Goal: Transaction & Acquisition: Purchase product/service

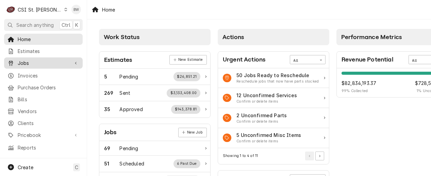
click at [40, 61] on span "Jobs" at bounding box center [43, 63] width 51 height 7
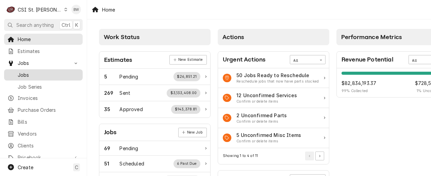
click at [39, 75] on span "Jobs" at bounding box center [49, 74] width 62 height 7
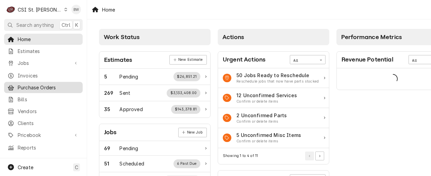
click at [46, 84] on span "Purchase Orders" at bounding box center [49, 87] width 62 height 7
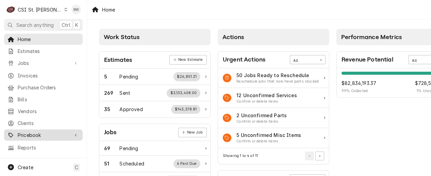
click at [36, 133] on span "Pricebook" at bounding box center [43, 135] width 51 height 7
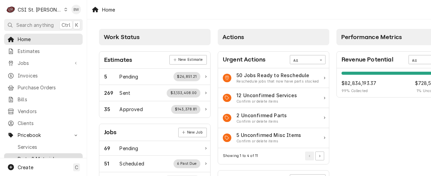
click at [33, 156] on span "Parts & Materials" at bounding box center [49, 159] width 62 height 7
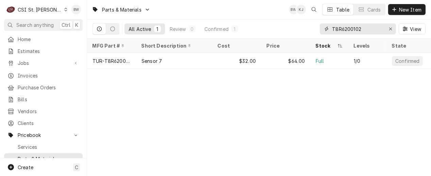
drag, startPoint x: 360, startPoint y: 28, endPoint x: 326, endPoint y: 28, distance: 33.3
click at [326, 28] on div "T8R6200102" at bounding box center [358, 28] width 76 height 11
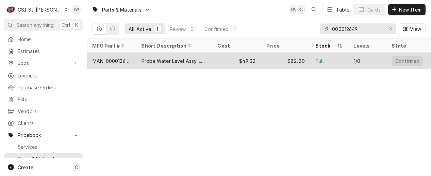
type input "000012649"
click at [126, 60] on div "MAN-000012649" at bounding box center [112, 61] width 38 height 7
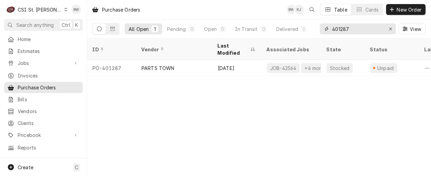
drag, startPoint x: 353, startPoint y: 30, endPoint x: 315, endPoint y: 26, distance: 38.0
click at [315, 26] on div "All Open 1 Pending 0 Open 0 In Transit 0 Delivered 0 Stocked 1 401287 View" at bounding box center [259, 28] width 333 height 19
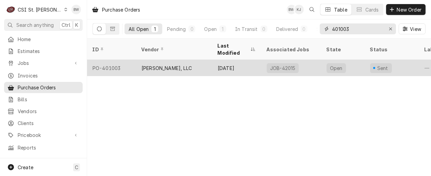
type input "401003"
click at [129, 60] on div "PO-401003" at bounding box center [111, 68] width 49 height 16
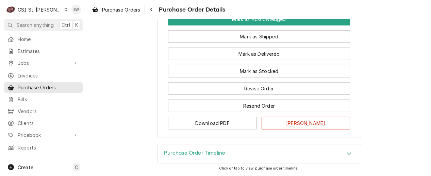
scroll to position [676, 0]
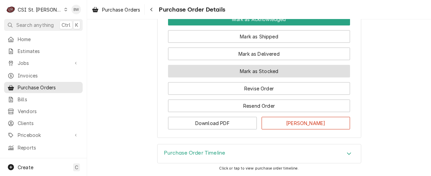
click at [223, 70] on button "Mark as Stocked" at bounding box center [259, 71] width 182 height 13
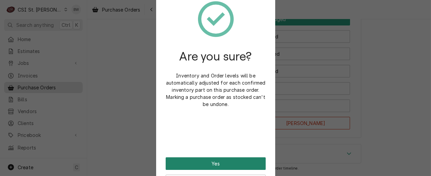
click at [207, 159] on button "Yes" at bounding box center [216, 164] width 100 height 13
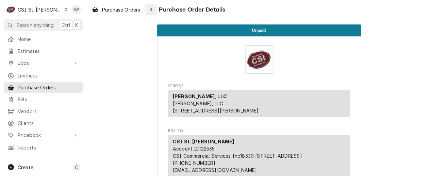
click at [149, 10] on div "Navigate back" at bounding box center [151, 9] width 7 height 7
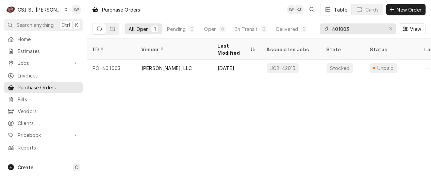
drag, startPoint x: 359, startPoint y: 31, endPoint x: 324, endPoint y: 30, distance: 35.1
click at [324, 30] on div "401003" at bounding box center [358, 28] width 76 height 11
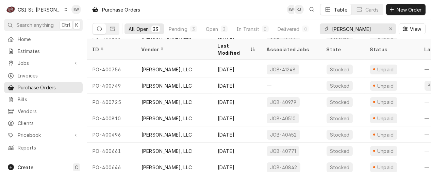
scroll to position [128, 0]
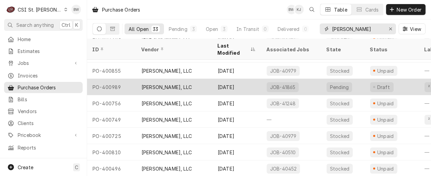
type input "don stevens"
click at [115, 79] on div "PO-400989" at bounding box center [111, 87] width 49 height 16
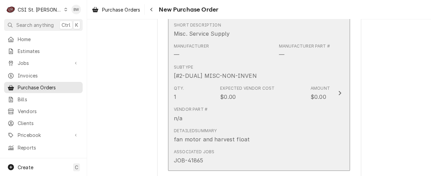
scroll to position [340, 0]
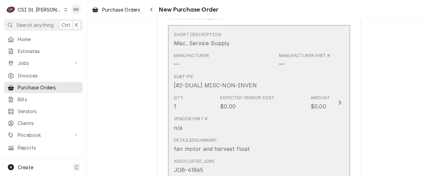
click at [242, 72] on div "Subtype [#2-DUAL] MISC-NON-INVEN" at bounding box center [252, 81] width 156 height 21
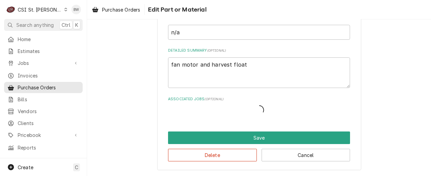
scroll to position [150, 0]
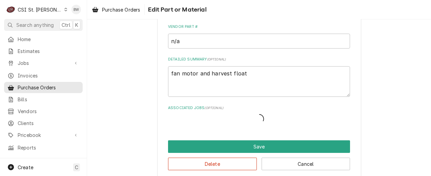
type textarea "x"
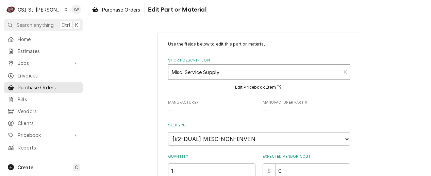
click at [186, 68] on div "Short Description" at bounding box center [254, 72] width 165 height 12
type input "000012649"
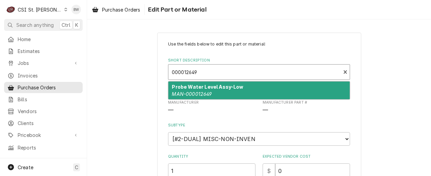
click at [194, 88] on strong "Probe Water Level Assy-Low" at bounding box center [207, 87] width 71 height 6
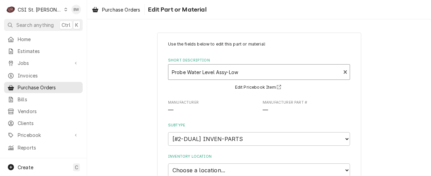
type textarea "x"
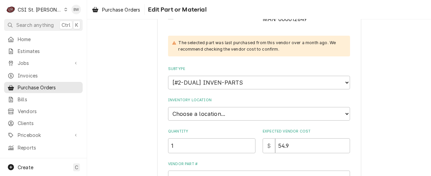
scroll to position [102, 0]
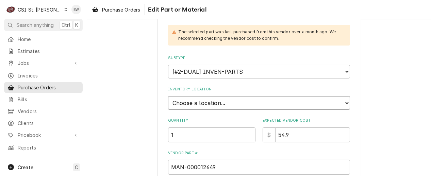
click at [185, 100] on select "Choose a location... 00 | STL WAREHOUSE 01 | CHUCK WAMBOLDT V#93 01 | COURTNEY …" at bounding box center [259, 103] width 182 height 14
select select "1502"
click at [168, 96] on select "Choose a location... 00 | STL WAREHOUSE 01 | CHUCK WAMBOLDT V#93 01 | COURTNEY …" at bounding box center [259, 103] width 182 height 14
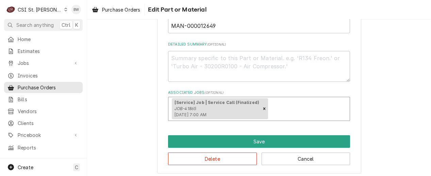
scroll to position [246, 0]
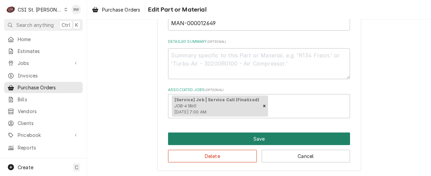
click at [229, 140] on button "Save" at bounding box center [259, 139] width 182 height 13
type textarea "x"
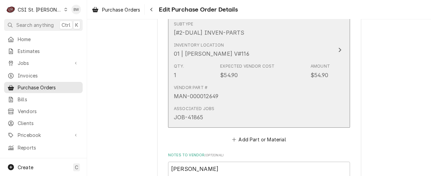
scroll to position [434, 0]
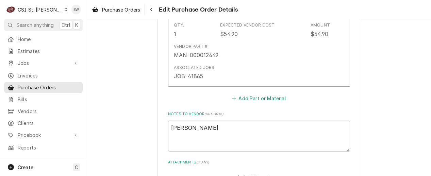
click at [245, 100] on button "Add Part or Material" at bounding box center [259, 99] width 56 height 10
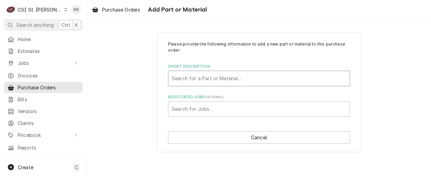
click at [198, 80] on div "Short Description" at bounding box center [259, 78] width 175 height 12
type input "241281"
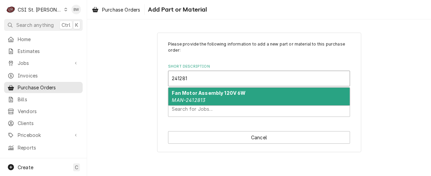
click at [198, 93] on strong "Fan Motor Assembly 120V 6W" at bounding box center [209, 93] width 74 height 6
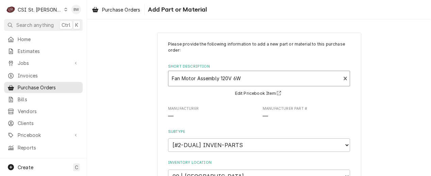
type textarea "x"
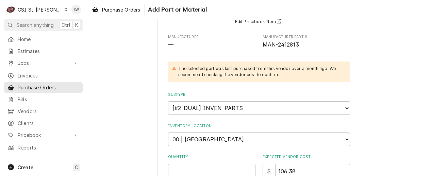
scroll to position [102, 0]
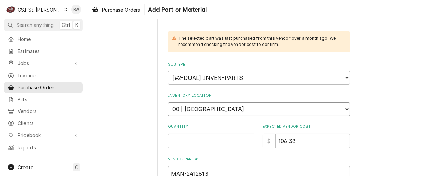
click at [203, 110] on select "Choose a location... 00 | STL WAREHOUSE 01 | CHUCK WAMBOLDT V#93 01 | COURTNEY …" at bounding box center [259, 109] width 182 height 14
select select "1502"
click at [168, 102] on select "Choose a location... 00 | STL WAREHOUSE 01 | CHUCK WAMBOLDT V#93 01 | COURTNEY …" at bounding box center [259, 109] width 182 height 14
click at [187, 139] on input "Quantity" at bounding box center [211, 141] width 87 height 15
type textarea "x"
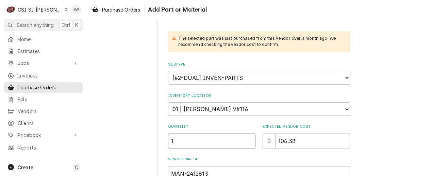
type input "1"
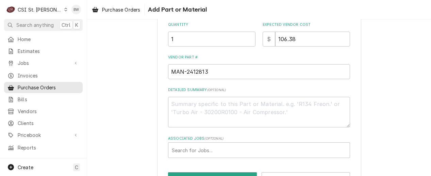
scroll to position [227, 0]
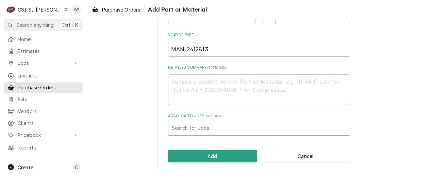
click at [188, 128] on div "Associated Jobs" at bounding box center [259, 128] width 175 height 12
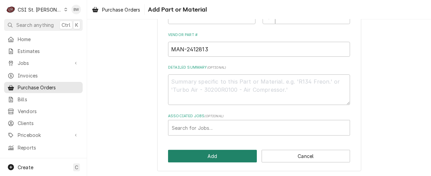
click at [208, 153] on button "Add" at bounding box center [212, 156] width 89 height 13
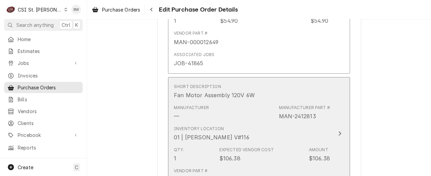
scroll to position [447, 0]
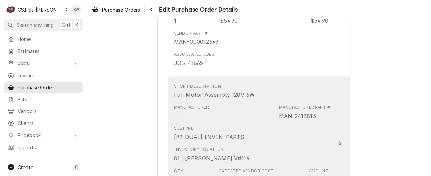
click at [226, 123] on div "Subtype [#2-DUAL] INVEN-PARTS" at bounding box center [252, 133] width 156 height 21
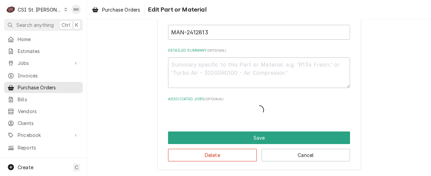
scroll to position [150, 0]
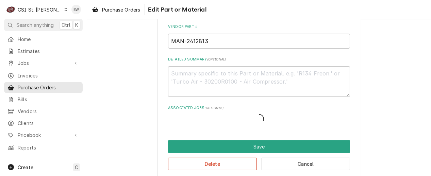
type textarea "x"
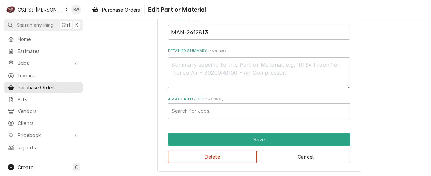
scroll to position [203, 0]
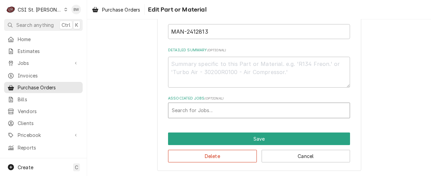
click at [193, 109] on div "Associated Jobs" at bounding box center [259, 110] width 175 height 12
type input "41865"
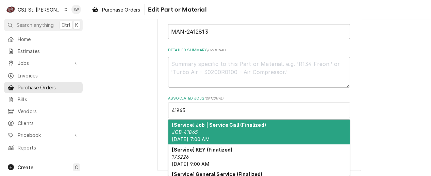
click at [192, 122] on strong "[Service] Job | Service Call (Finalized)" at bounding box center [219, 125] width 94 height 6
type textarea "x"
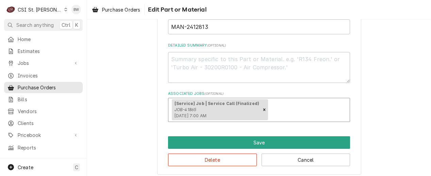
scroll to position [212, 0]
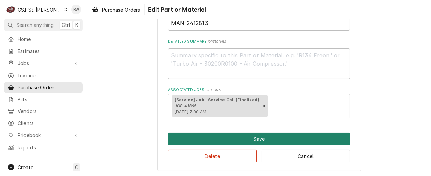
click at [203, 134] on button "Save" at bounding box center [259, 139] width 182 height 13
type textarea "x"
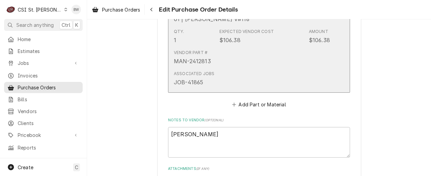
scroll to position [597, 0]
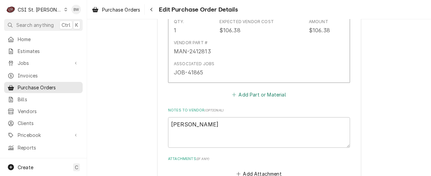
click at [256, 93] on button "Add Part or Material" at bounding box center [259, 95] width 56 height 10
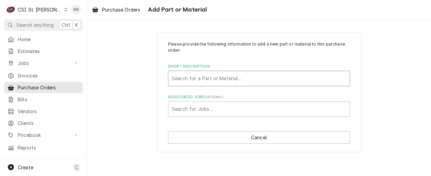
click at [206, 80] on div "Short Description" at bounding box center [259, 78] width 175 height 12
type input "940581"
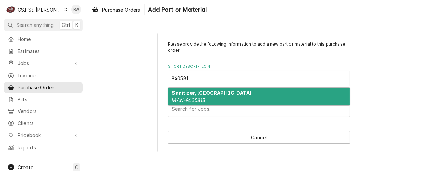
click at [198, 93] on strong "Sanitizer, Gal" at bounding box center [211, 93] width 79 height 6
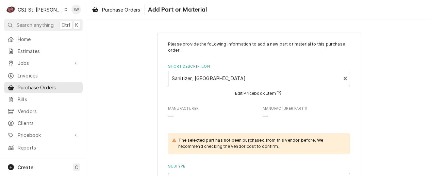
type textarea "x"
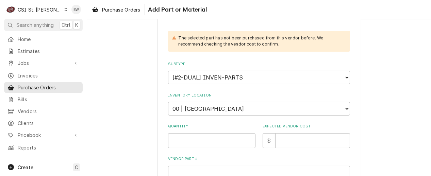
scroll to position [136, 0]
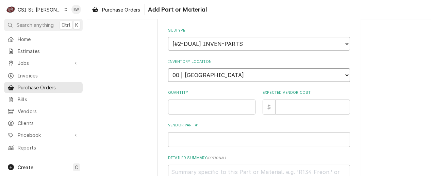
click at [195, 78] on select "Choose a location... 00 | STL WAREHOUSE 01 | CHUCK WAMBOLDT V#93 01 | COURTNEY …" at bounding box center [259, 75] width 182 height 14
select select "1502"
click at [168, 68] on select "Choose a location... 00 | STL WAREHOUSE 01 | CHUCK WAMBOLDT V#93 01 | COURTNEY …" at bounding box center [259, 75] width 182 height 14
click at [193, 103] on input "Quantity" at bounding box center [211, 107] width 87 height 15
type textarea "x"
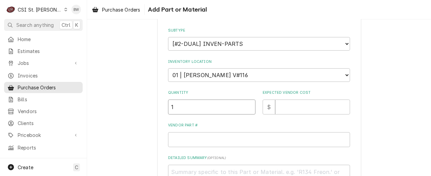
type input "1"
type textarea "x"
type input "6"
type textarea "x"
type input "64"
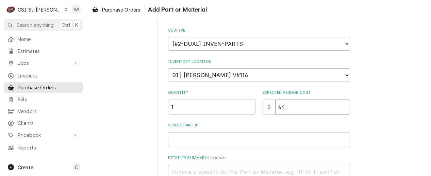
type textarea "x"
type input "64.2"
type textarea "x"
type input "64.26"
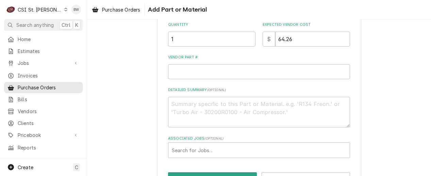
scroll to position [170, 0]
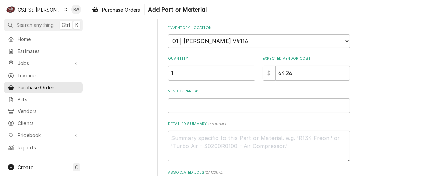
click at [157, 116] on div "Please provide the following information to add a new part or material to this …" at bounding box center [259, 45] width 204 height 365
click at [195, 103] on input "Vendor Part #" at bounding box center [259, 105] width 182 height 15
type textarea "x"
type input "MA"
type textarea "x"
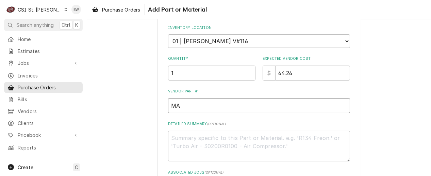
type input "MAN"
type textarea "x"
type input "MAN-"
type textarea "x"
type input "MAN-9"
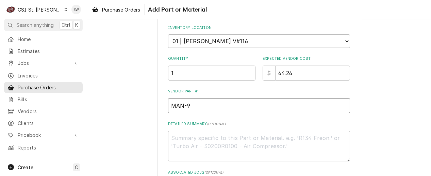
type textarea "x"
type input "MAN-94"
type textarea "x"
type input "MAN-940"
type textarea "x"
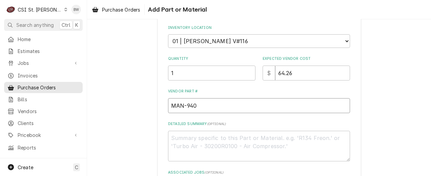
type input "MAN-9405"
type textarea "x"
type input "MAN-94058"
type textarea "x"
type input "MAN-940581"
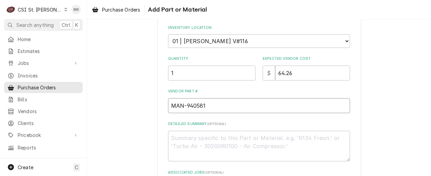
type textarea "x"
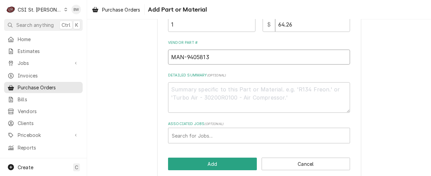
scroll to position [227, 0]
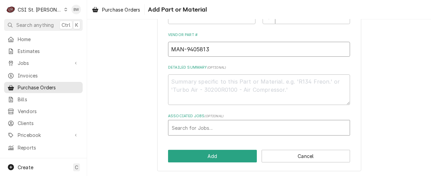
type input "MAN-9405813"
click at [193, 129] on div "Associated Jobs" at bounding box center [259, 128] width 175 height 12
type input "41865"
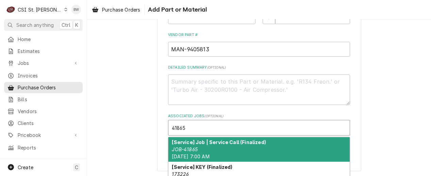
click at [195, 141] on strong "[Service] Job | Service Call (Finalized)" at bounding box center [219, 143] width 94 height 6
type textarea "x"
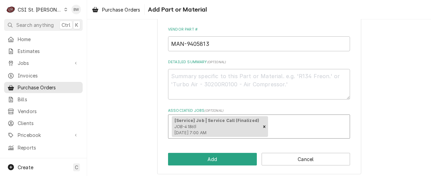
scroll to position [235, 0]
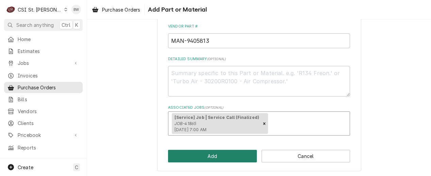
click at [203, 152] on button "Add" at bounding box center [212, 156] width 89 height 13
type textarea "x"
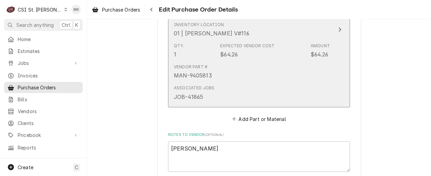
scroll to position [733, 0]
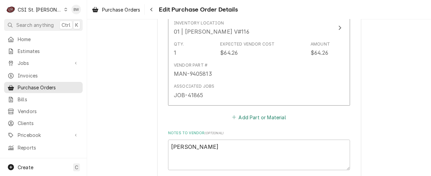
click at [256, 120] on button "Add Part or Material" at bounding box center [259, 118] width 56 height 10
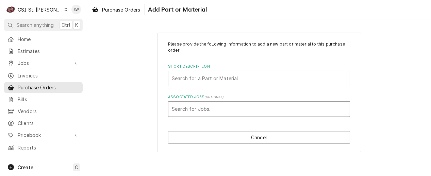
click at [193, 109] on div "Associated Jobs" at bounding box center [259, 109] width 175 height 12
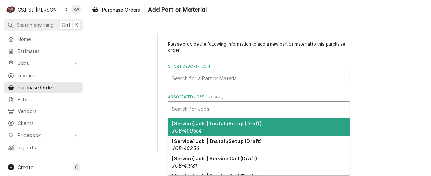
click at [196, 81] on div "Short Description" at bounding box center [259, 78] width 175 height 12
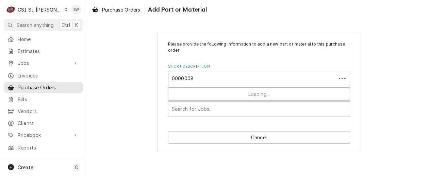
type input "00000084"
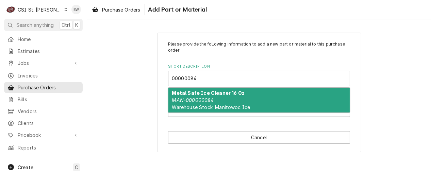
click at [177, 93] on strong "Metal Safe Ice Cleaner 16 Oz" at bounding box center [208, 93] width 72 height 6
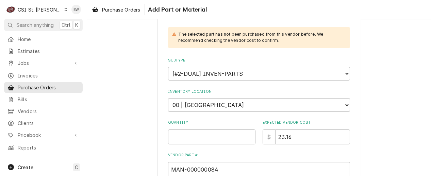
scroll to position [136, 0]
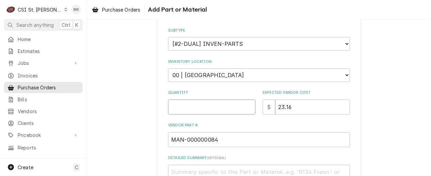
click at [189, 102] on input "Quantity" at bounding box center [211, 107] width 87 height 15
type textarea "x"
type input "2"
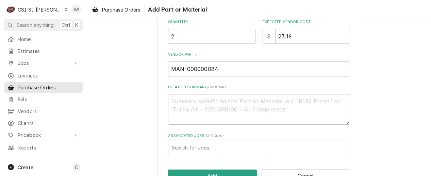
scroll to position [227, 0]
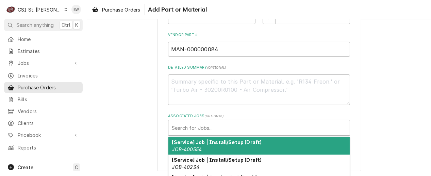
click at [189, 126] on div "Associated Jobs" at bounding box center [259, 128] width 175 height 12
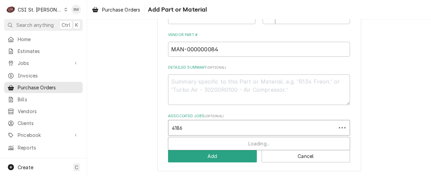
type input "41865"
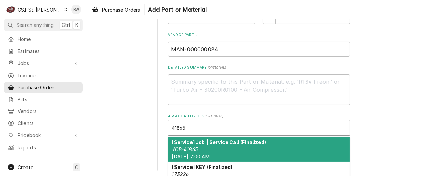
click at [186, 141] on strong "[Service] Job | Service Call (Finalized)" at bounding box center [219, 143] width 94 height 6
type textarea "x"
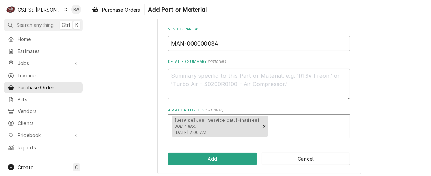
scroll to position [235, 0]
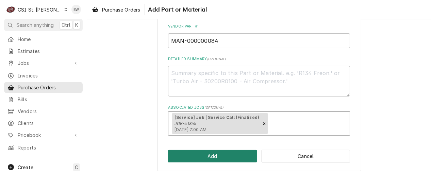
click at [202, 152] on button "Add" at bounding box center [212, 156] width 89 height 13
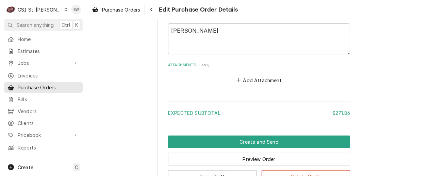
scroll to position [1027, 0]
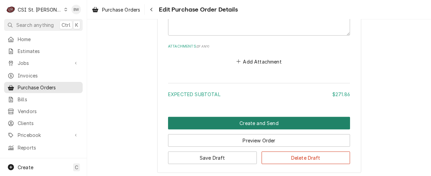
click at [234, 123] on button "Create and Send" at bounding box center [259, 123] width 182 height 13
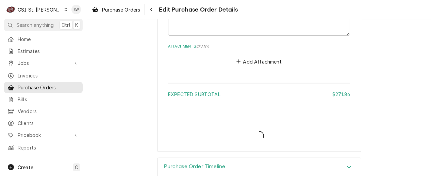
type textarea "x"
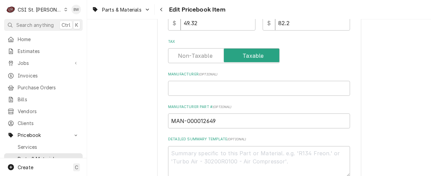
scroll to position [306, 0]
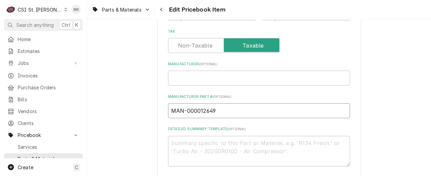
click at [211, 110] on input "MAN-000012649" at bounding box center [259, 110] width 182 height 15
drag, startPoint x: 213, startPoint y: 110, endPoint x: 185, endPoint y: 111, distance: 28.3
click at [185, 111] on input "MAN-000012649" at bounding box center [259, 110] width 182 height 15
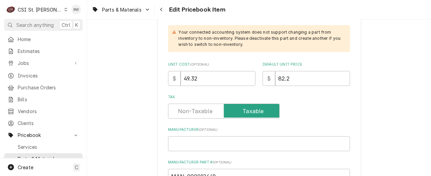
scroll to position [238, 0]
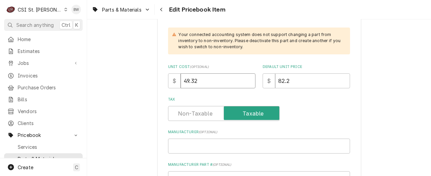
drag, startPoint x: 207, startPoint y: 80, endPoint x: 179, endPoint y: 80, distance: 28.3
click at [181, 80] on input "49.32" at bounding box center [218, 81] width 75 height 15
type textarea "x"
type input "5"
type textarea "x"
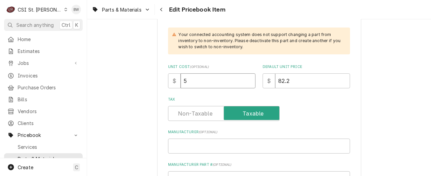
type input "54"
type textarea "x"
type input "54.9"
type textarea "x"
type input "54.90"
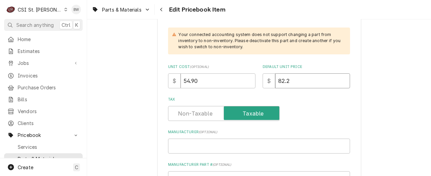
drag, startPoint x: 293, startPoint y: 80, endPoint x: 265, endPoint y: 80, distance: 28.2
click at [265, 80] on div "$ 82.2" at bounding box center [306, 81] width 87 height 15
drag, startPoint x: 157, startPoint y: 100, endPoint x: 241, endPoint y: 84, distance: 85.5
drag, startPoint x: 295, startPoint y: 82, endPoint x: 261, endPoint y: 82, distance: 34.0
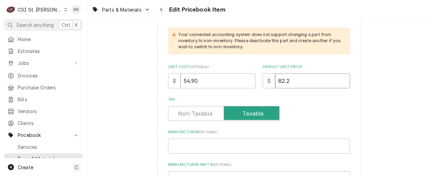
click at [263, 82] on div "$ 82.2" at bounding box center [306, 81] width 87 height 15
type textarea "x"
type input "9"
type textarea "x"
type input "91"
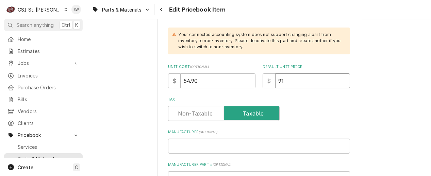
type textarea "x"
type input "91.5"
type textarea "x"
type input "91.50"
click at [291, 107] on div "Tax" at bounding box center [259, 113] width 182 height 15
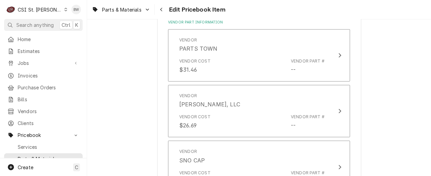
scroll to position [510, 0]
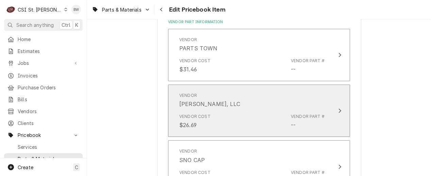
click at [258, 113] on div "Vendor Cost $26.69 Vendor Part # --" at bounding box center [251, 121] width 145 height 21
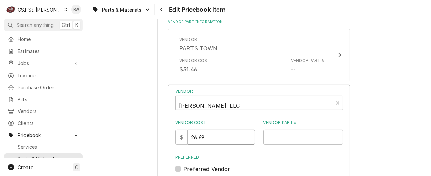
drag, startPoint x: 211, startPoint y: 141, endPoint x: 191, endPoint y: 139, distance: 20.2
click at [191, 139] on div "$ 26.69" at bounding box center [215, 137] width 80 height 15
type input "54.90"
click at [273, 136] on input "Vendor Part #" at bounding box center [303, 137] width 80 height 15
paste input "000012649"
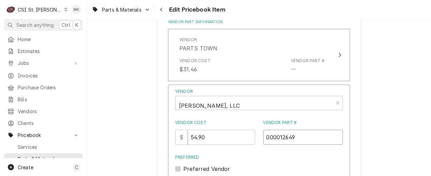
click at [264, 139] on input "000012649" at bounding box center [303, 137] width 80 height 15
drag, startPoint x: 317, startPoint y: 140, endPoint x: 260, endPoint y: 141, distance: 56.5
click at [260, 141] on div "Vendor Cost $ 54.90 Vendor Part # MAN-000012649" at bounding box center [259, 132] width 168 height 25
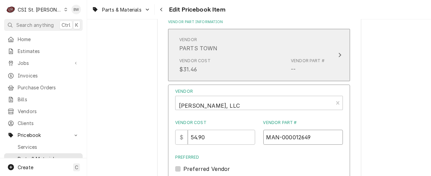
type input "MAN-000012649"
click at [251, 62] on div "Vendor Cost $31.46 Vendor Part # --" at bounding box center [251, 65] width 145 height 21
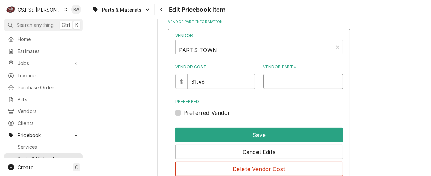
click at [277, 80] on input "Vendor Part #" at bounding box center [303, 81] width 80 height 15
paste input "MAN-000012649"
type input "MAN-000012649"
drag, startPoint x: 222, startPoint y: 80, endPoint x: 180, endPoint y: 81, distance: 42.5
click at [180, 81] on div "$ 31.46" at bounding box center [215, 81] width 80 height 15
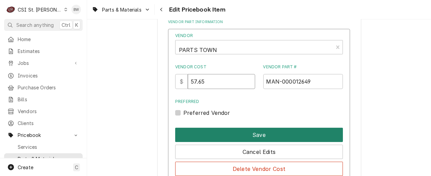
type input "57.65"
click at [242, 130] on button "Save" at bounding box center [259, 135] width 168 height 14
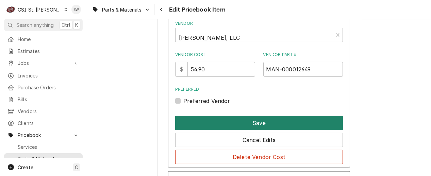
click at [239, 126] on button "Save" at bounding box center [259, 123] width 168 height 14
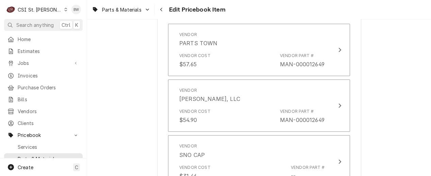
scroll to position [547, 0]
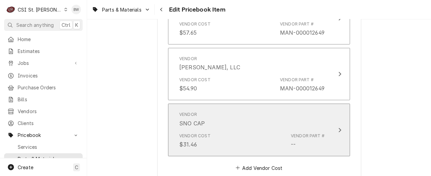
click at [239, 126] on div "Vendor SNO CAP" at bounding box center [251, 119] width 145 height 21
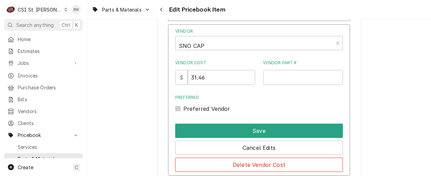
scroll to position [649, 0]
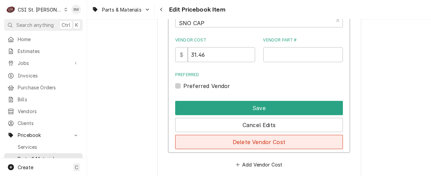
click at [242, 140] on button "Delete Vendor Cost" at bounding box center [259, 142] width 168 height 14
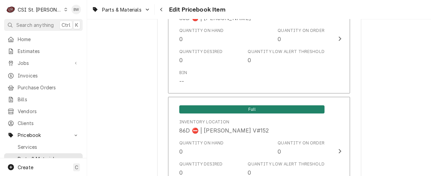
scroll to position [5947, 0]
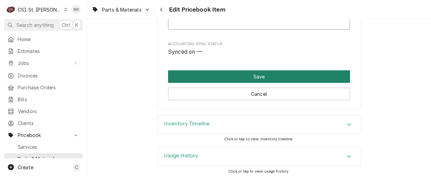
click at [221, 76] on button "Save" at bounding box center [259, 76] width 182 height 13
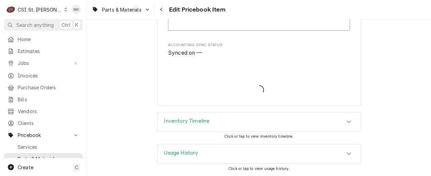
scroll to position [5943, 0]
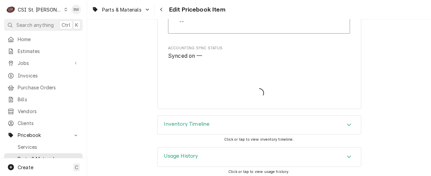
type textarea "x"
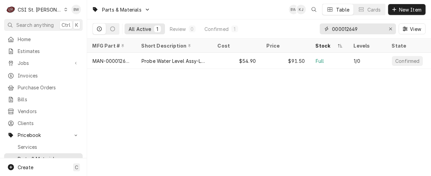
drag, startPoint x: 364, startPoint y: 31, endPoint x: 331, endPoint y: 31, distance: 33.0
click at [331, 31] on div "000012649" at bounding box center [358, 28] width 76 height 11
type input "241281"
click at [177, 123] on div "Parts & Materials BW KJ Table Cards New Item All Active 1 Review 0 Confirmed 1 …" at bounding box center [259, 88] width 344 height 176
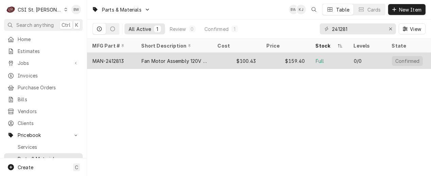
click at [123, 62] on div "MAN-2412813" at bounding box center [108, 61] width 31 height 7
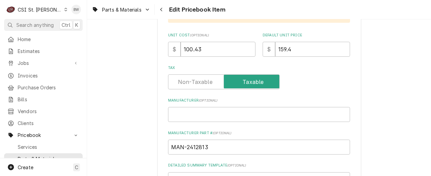
scroll to position [272, 0]
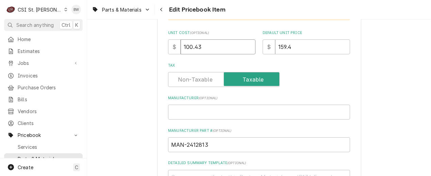
drag, startPoint x: 211, startPoint y: 49, endPoint x: 158, endPoint y: 47, distance: 53.2
type textarea "x"
type input "1"
type textarea "x"
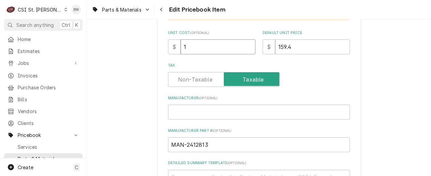
type input "11"
type textarea "x"
type input "111"
type textarea "x"
type input "111.7"
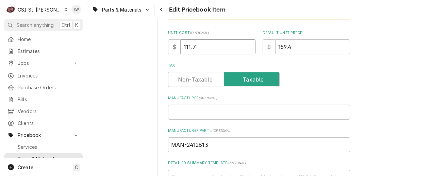
type textarea "x"
type input "111.70"
drag, startPoint x: 141, startPoint y: 85, endPoint x: 152, endPoint y: 82, distance: 11.2
drag, startPoint x: 298, startPoint y: 50, endPoint x: 255, endPoint y: 50, distance: 43.6
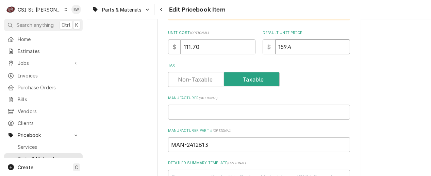
click at [255, 50] on div "Unit Cost ( optional ) $ 111.70 Default Unit Price $ 159.4" at bounding box center [259, 42] width 182 height 24
type textarea "x"
type input "1"
type textarea "x"
type input "17"
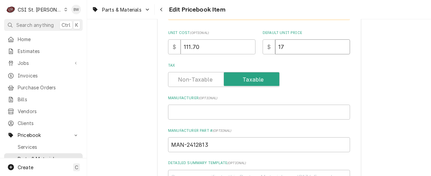
type textarea "x"
type input "177"
type textarea "x"
type input "177.3"
type textarea "x"
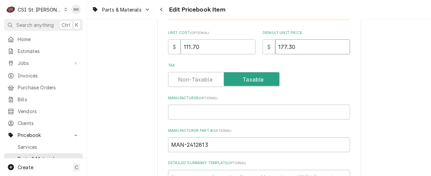
type input "177.30"
drag, startPoint x: 204, startPoint y: 45, endPoint x: 172, endPoint y: 45, distance: 32.3
click at [173, 45] on div "$ 111.70" at bounding box center [211, 46] width 87 height 15
type textarea "x"
type input "10"
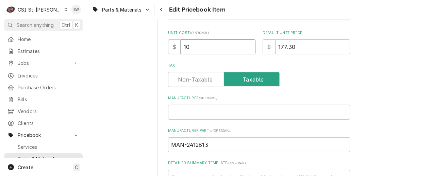
type textarea "x"
type input "106"
type textarea "x"
type input "106.3"
type textarea "x"
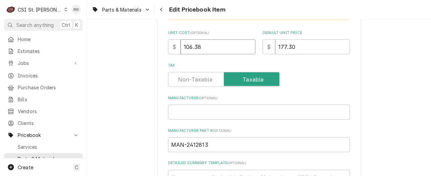
type input "106.38"
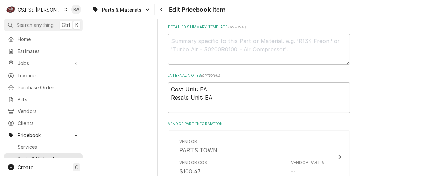
scroll to position [442, 0]
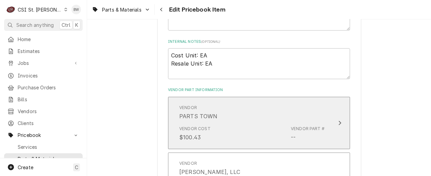
click at [210, 129] on div "Vendor Cost $100.43 Vendor Part # --" at bounding box center [251, 133] width 145 height 21
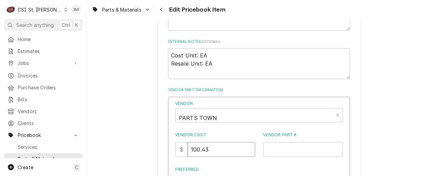
drag, startPoint x: 219, startPoint y: 148, endPoint x: 181, endPoint y: 148, distance: 38.1
click at [181, 148] on div "$ 100.43" at bounding box center [215, 149] width 80 height 15
type input "111.70"
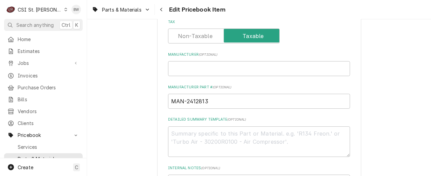
scroll to position [306, 0]
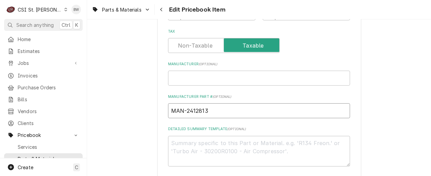
drag, startPoint x: 212, startPoint y: 113, endPoint x: 163, endPoint y: 113, distance: 48.7
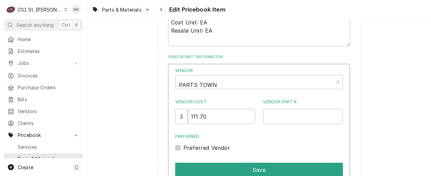
scroll to position [510, 0]
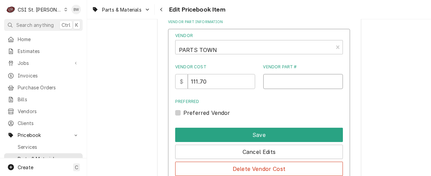
click at [271, 82] on input "Vendor Part #" at bounding box center [303, 81] width 80 height 15
paste input "MAN-2412813"
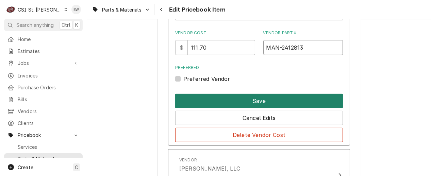
type input "MAN-2412813"
click at [250, 100] on button "Save" at bounding box center [259, 101] width 168 height 14
type textarea "x"
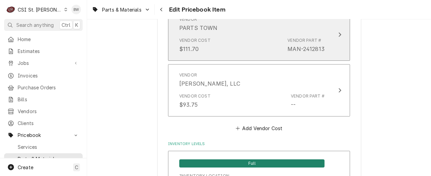
scroll to position [547, 0]
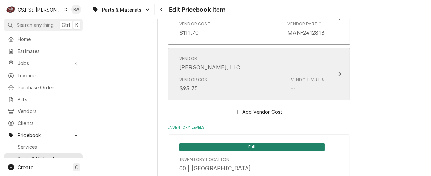
click at [248, 84] on div "Vendor Cost $93.75 Vendor Part # --" at bounding box center [251, 84] width 145 height 21
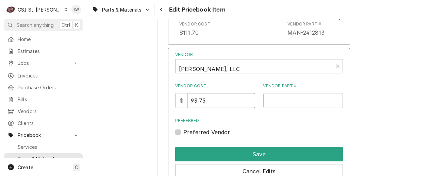
drag, startPoint x: 222, startPoint y: 104, endPoint x: 189, endPoint y: 103, distance: 32.7
click at [191, 103] on div "$ 93.75" at bounding box center [215, 100] width 80 height 15
type input "106.38"
click at [279, 102] on input "Vendor Part #" at bounding box center [303, 100] width 80 height 15
paste input "MAN-2412813"
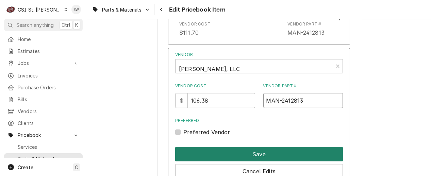
type input "MAN-2412813"
click at [257, 148] on button "Save" at bounding box center [259, 154] width 168 height 14
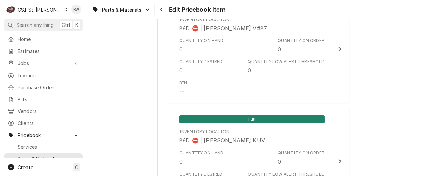
scroll to position [5947, 0]
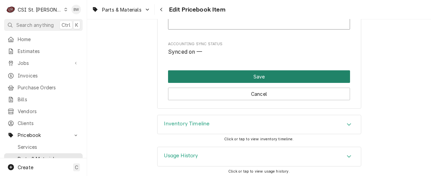
click at [252, 73] on button "Save" at bounding box center [259, 76] width 182 height 13
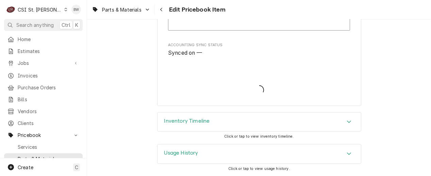
scroll to position [5943, 0]
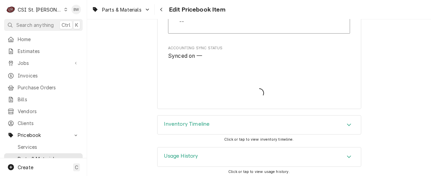
type textarea "x"
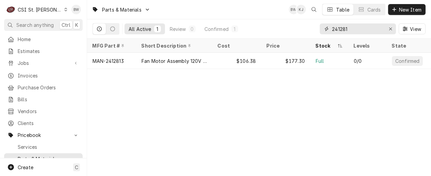
drag, startPoint x: 348, startPoint y: 31, endPoint x: 322, endPoint y: 31, distance: 26.2
click at [325, 32] on div "241281" at bounding box center [358, 28] width 76 height 11
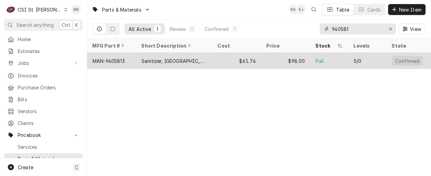
type input "940581"
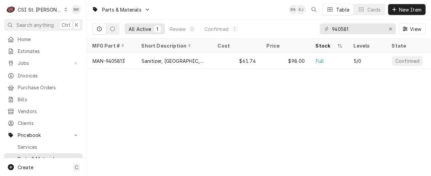
click at [190, 106] on div "Parts & Materials BW KJ Table Cards New Item All Active 1 Review 0 Confirmed 1 …" at bounding box center [259, 88] width 344 height 176
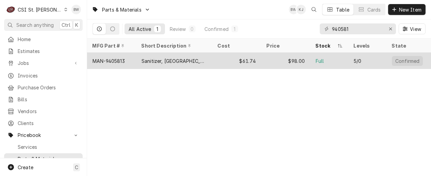
click at [148, 61] on div "Sanitizer, [GEOGRAPHIC_DATA]" at bounding box center [174, 61] width 65 height 7
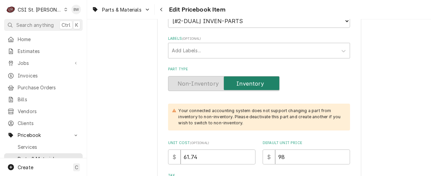
scroll to position [170, 0]
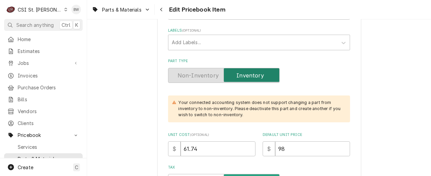
drag, startPoint x: 288, startPoint y: 146, endPoint x: 260, endPoint y: 147, distance: 28.6
click at [260, 147] on div "Unit Cost ( optional ) $ 61.74 Default Unit Price $ 98" at bounding box center [259, 144] width 182 height 24
type textarea "x"
type input "1"
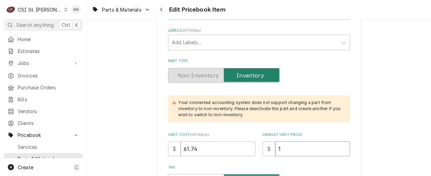
type textarea "x"
type input "10"
type textarea "x"
type input "107"
type textarea "x"
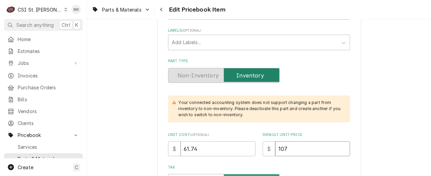
type input "107.1"
type textarea "x"
type input "107.10"
drag, startPoint x: 206, startPoint y: 147, endPoint x: 150, endPoint y: 158, distance: 57.1
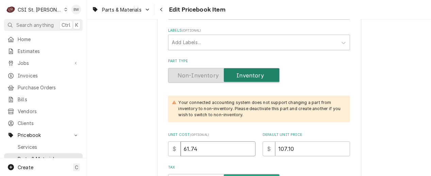
type textarea "x"
type input "6"
type textarea "x"
type input "64"
type textarea "x"
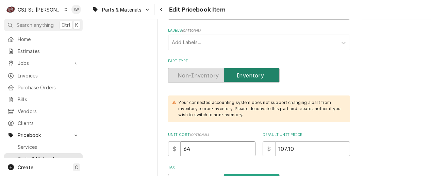
type input "64.2"
type textarea "x"
type input "64.26"
click at [226, 132] on label "Unit Cost ( optional )" at bounding box center [211, 134] width 87 height 5
click at [226, 142] on input "64.26" at bounding box center [218, 149] width 75 height 15
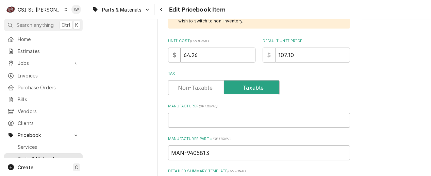
scroll to position [306, 0]
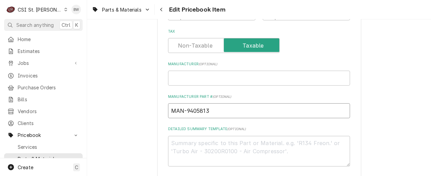
drag, startPoint x: 214, startPoint y: 113, endPoint x: 140, endPoint y: 115, distance: 74.6
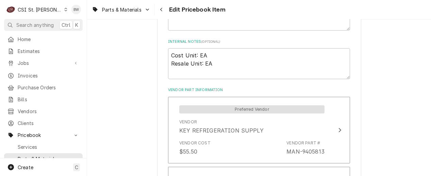
scroll to position [476, 0]
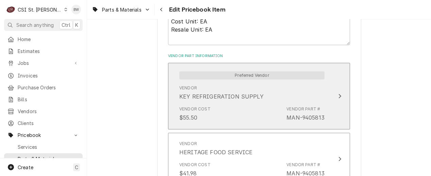
click at [215, 114] on div "Vendor Cost $55.50 Vendor Part # MAN-9405813" at bounding box center [251, 113] width 145 height 21
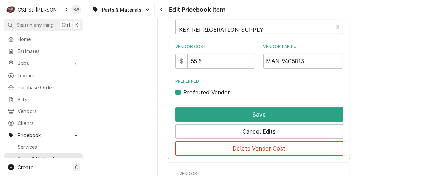
scroll to position [544, 0]
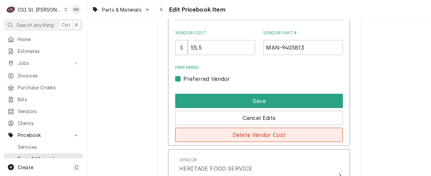
click at [250, 131] on button "Delete Vendor Cost" at bounding box center [259, 135] width 168 height 14
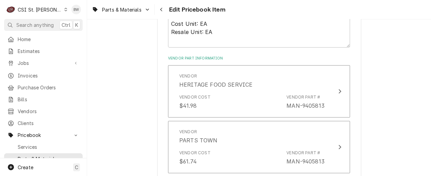
scroll to position [491, 0]
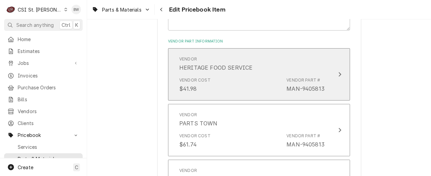
click at [241, 86] on div "Vendor Cost $41.98 Vendor Part # MAN-9405813" at bounding box center [251, 85] width 145 height 21
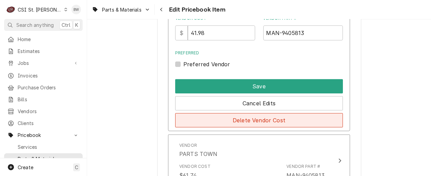
click at [248, 117] on button "Delete Vendor Cost" at bounding box center [259, 120] width 168 height 14
type textarea "x"
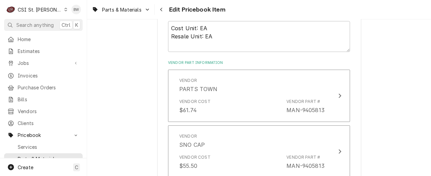
scroll to position [471, 0]
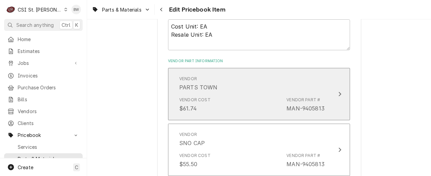
click at [242, 103] on div "Vendor Cost $61.74 Vendor Part # MAN-9405813" at bounding box center [251, 104] width 145 height 21
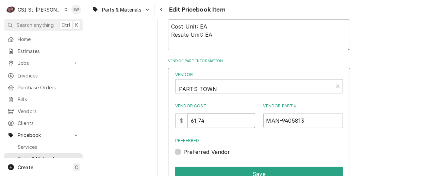
drag, startPoint x: 224, startPoint y: 121, endPoint x: 187, endPoint y: 121, distance: 36.8
click at [187, 121] on div "$ 61.74" at bounding box center [215, 120] width 80 height 15
type input "67.48"
click at [250, 143] on div "Preferred Preferred Vendor" at bounding box center [259, 147] width 168 height 18
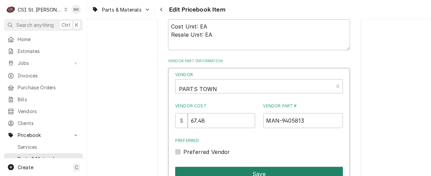
click at [248, 169] on button "Save" at bounding box center [259, 174] width 168 height 14
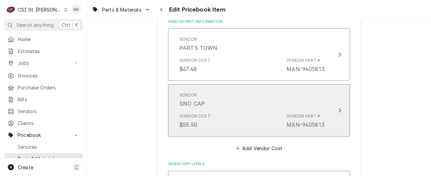
scroll to position [539, 0]
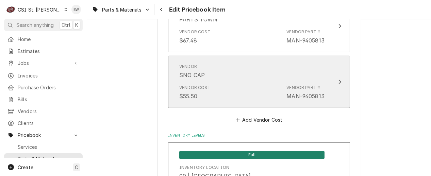
click at [228, 92] on div "Vendor Cost $55.50 Vendor Part # MAN-9405813" at bounding box center [251, 92] width 145 height 21
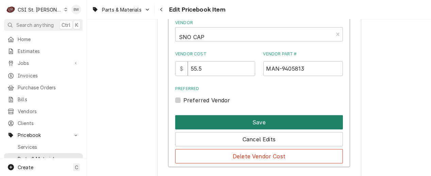
scroll to position [607, 0]
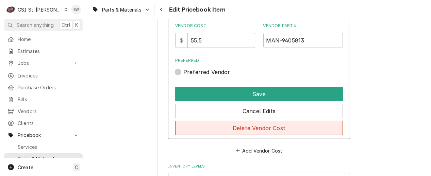
click at [252, 128] on button "Delete Vendor Cost" at bounding box center [259, 128] width 168 height 14
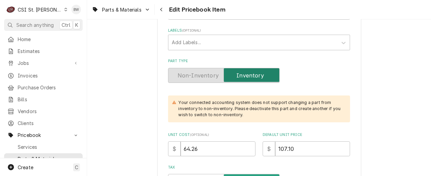
scroll to position [204, 0]
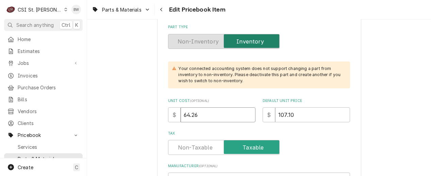
drag, startPoint x: 215, startPoint y: 116, endPoint x: 169, endPoint y: 118, distance: 46.3
click at [169, 118] on div "$ 64.26" at bounding box center [211, 115] width 87 height 15
type textarea "x"
type input "6"
type textarea "x"
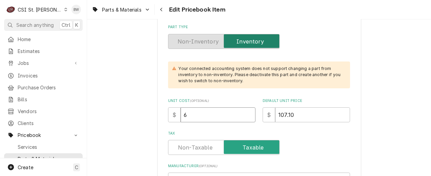
type input "67"
type textarea "x"
type input "67.4"
type textarea "x"
type input "67.48"
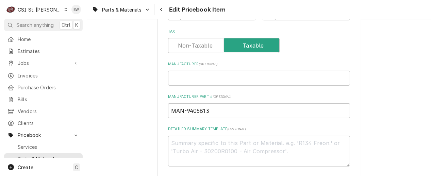
scroll to position [5891, 0]
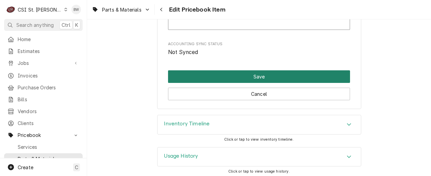
click at [248, 76] on button "Save" at bounding box center [259, 76] width 182 height 13
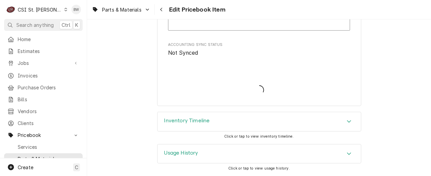
scroll to position [5887, 0]
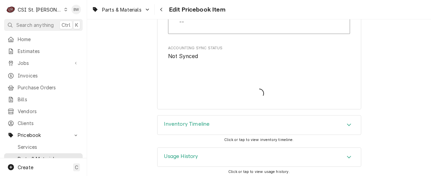
type textarea "x"
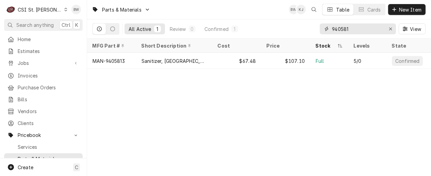
drag, startPoint x: 356, startPoint y: 28, endPoint x: 320, endPoint y: 28, distance: 35.7
click at [321, 28] on div "940581" at bounding box center [358, 28] width 76 height 11
type input "000000084"
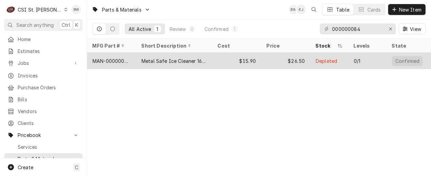
click at [160, 63] on div "Metal Safe Ice Cleaner 16 Oz" at bounding box center [174, 61] width 65 height 7
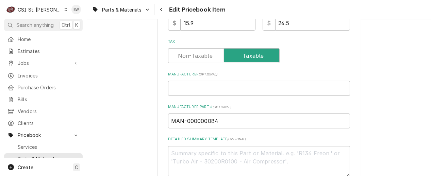
scroll to position [306, 0]
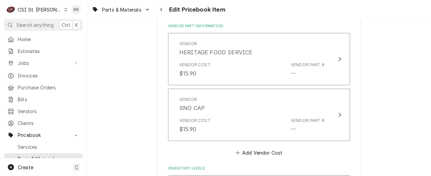
scroll to position [476, 0]
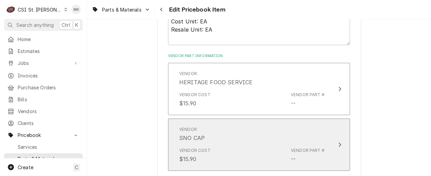
click at [242, 130] on div "Vendor SNO CAP" at bounding box center [251, 134] width 145 height 21
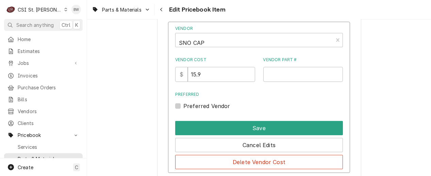
scroll to position [579, 0]
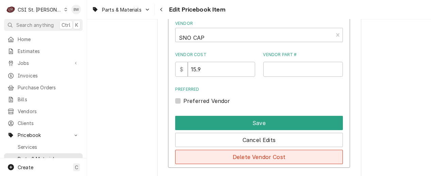
click at [251, 153] on button "Delete Vendor Cost" at bounding box center [259, 157] width 168 height 14
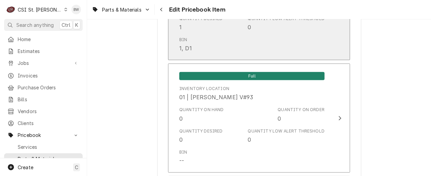
scroll to position [681, 0]
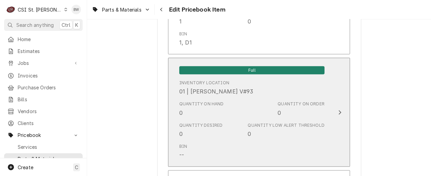
click at [239, 107] on div "Quantity on Hand 0 Quantity on Order 0" at bounding box center [251, 108] width 145 height 21
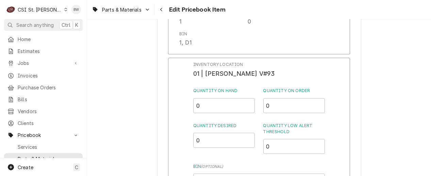
click at [239, 107] on input "0" at bounding box center [224, 105] width 62 height 15
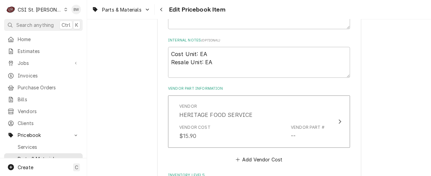
scroll to position [442, 0]
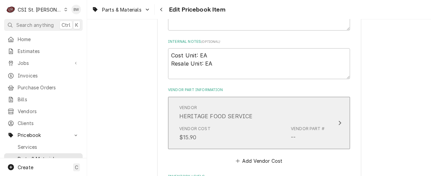
click at [236, 112] on div "HERITAGE FOOD SERVICE" at bounding box center [215, 116] width 73 height 8
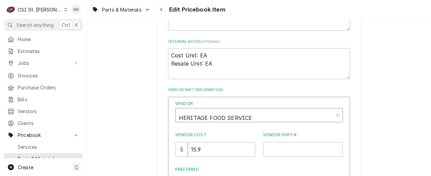
type textarea "x"
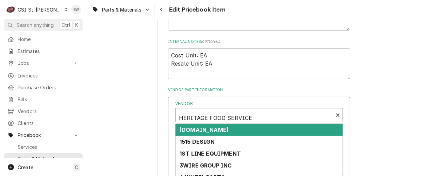
click at [220, 120] on div "Vendor" at bounding box center [254, 118] width 151 height 16
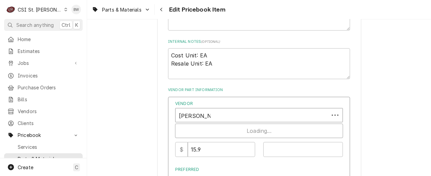
type input "[PERSON_NAME]"
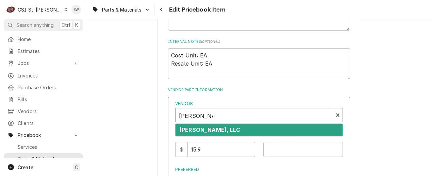
click at [216, 127] on strong "[PERSON_NAME], LLC" at bounding box center [210, 130] width 61 height 7
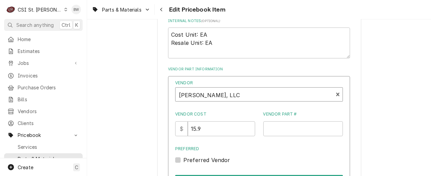
scroll to position [476, 0]
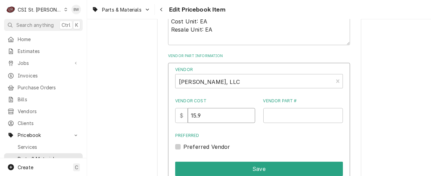
drag, startPoint x: 212, startPoint y: 116, endPoint x: 189, endPoint y: 116, distance: 23.1
click at [189, 116] on div "$ 15.9" at bounding box center [215, 115] width 80 height 15
type input "23.16"
click at [265, 116] on input "Vendor Part #" at bounding box center [303, 115] width 80 height 15
paste input "MAN-9405813"
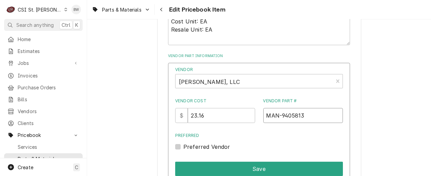
type input "MAN-9405813"
click at [257, 113] on div "Vendor Cost $ 23.16 Vendor Part # MAN-9405813" at bounding box center [259, 110] width 168 height 25
drag, startPoint x: 313, startPoint y: 115, endPoint x: 247, endPoint y: 118, distance: 66.4
click at [247, 118] on div "Vendor Cost $ 23.16 Vendor Part # MAN-9405813" at bounding box center [259, 110] width 168 height 25
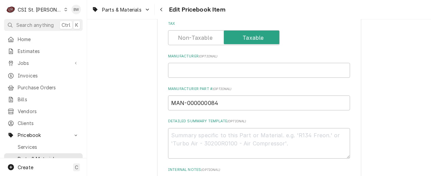
scroll to position [340, 0]
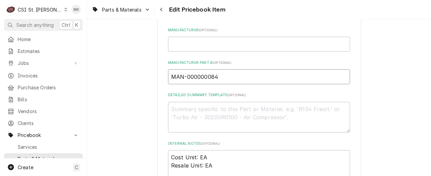
drag, startPoint x: 221, startPoint y: 75, endPoint x: 171, endPoint y: 80, distance: 49.6
click at [171, 80] on input "MAN-000000084" at bounding box center [259, 76] width 182 height 15
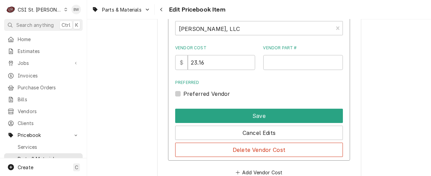
scroll to position [544, 0]
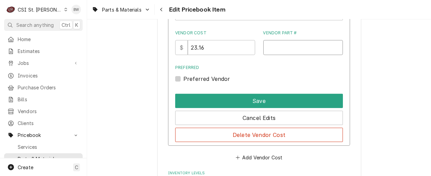
click at [272, 46] on input "Vendor Part #" at bounding box center [303, 47] width 80 height 15
paste input "MAN-000000084"
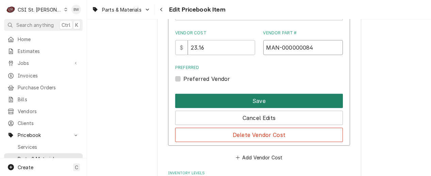
type input "MAN-000000084"
click at [243, 98] on button "Save" at bounding box center [259, 101] width 168 height 14
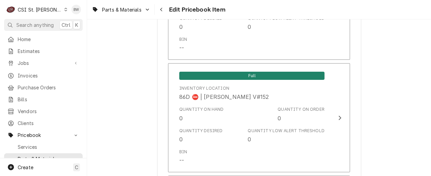
scroll to position [5959, 0]
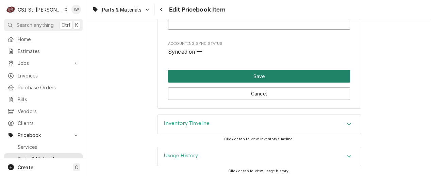
click at [253, 79] on button "Save" at bounding box center [259, 76] width 182 height 13
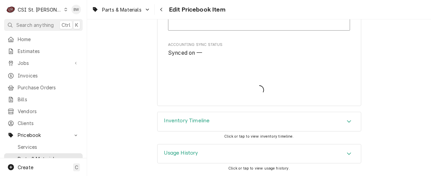
scroll to position [5955, 0]
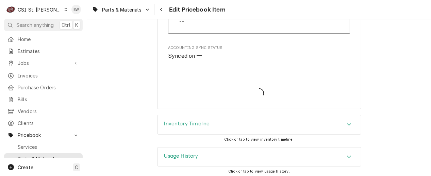
type textarea "x"
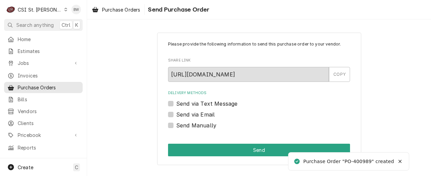
click at [202, 126] on label "Send Manually" at bounding box center [196, 125] width 40 height 8
click at [202, 126] on input "Send Manually" at bounding box center [267, 128] width 182 height 15
checkbox input "true"
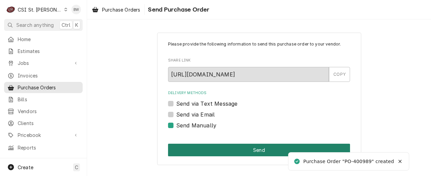
click at [227, 152] on button "Send" at bounding box center [259, 150] width 182 height 13
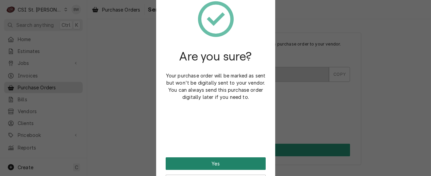
click at [206, 160] on button "Yes" at bounding box center [216, 164] width 100 height 13
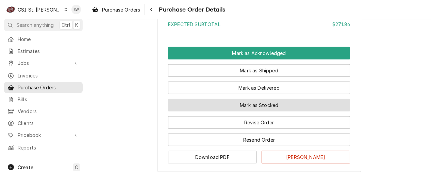
scroll to position [1055, 0]
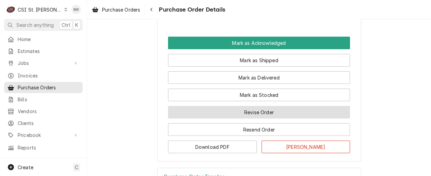
click at [225, 119] on button "Revise Order" at bounding box center [259, 112] width 182 height 13
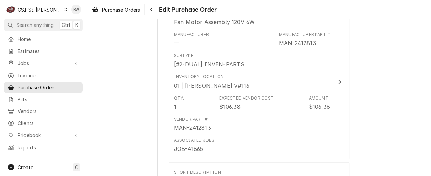
scroll to position [510, 0]
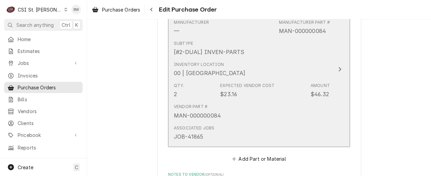
click at [239, 119] on div "Vendor Part # MAN-000000084" at bounding box center [252, 111] width 156 height 21
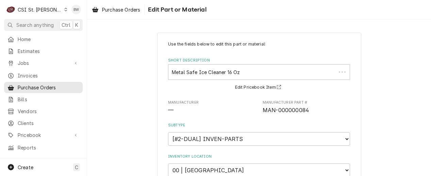
type textarea "x"
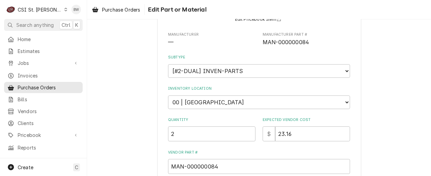
scroll to position [68, 0]
click at [210, 104] on select "Choose a location... 00 | STL WAREHOUSE 01 | [PERSON_NAME] V#93 01 | [PERSON_NA…" at bounding box center [259, 103] width 182 height 14
select select "1502"
click at [168, 96] on select "Choose a location... 00 | STL WAREHOUSE 01 | [PERSON_NAME] V#93 01 | [PERSON_NA…" at bounding box center [259, 103] width 182 height 14
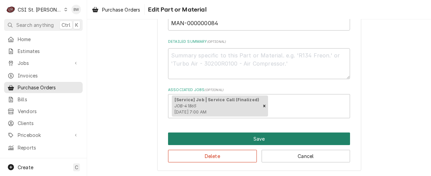
click at [208, 141] on button "Save" at bounding box center [259, 139] width 182 height 13
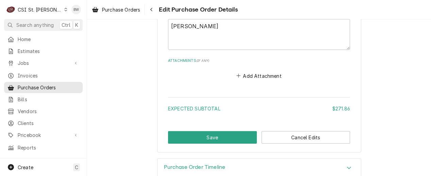
scroll to position [1027, 0]
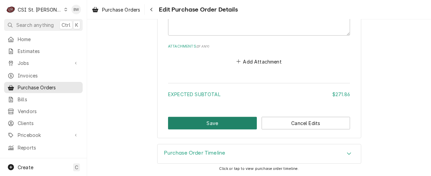
click at [211, 123] on button "Save" at bounding box center [212, 123] width 89 height 13
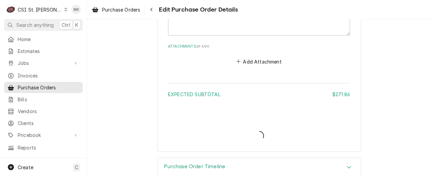
type textarea "x"
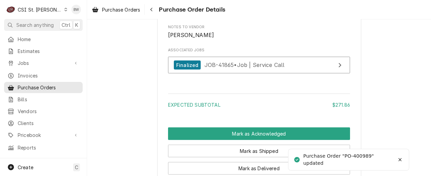
scroll to position [1021, 0]
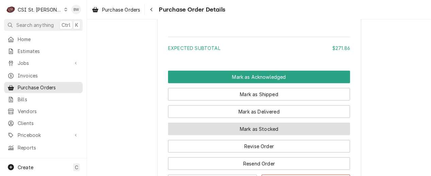
click at [230, 135] on button "Mark as Stocked" at bounding box center [259, 129] width 182 height 13
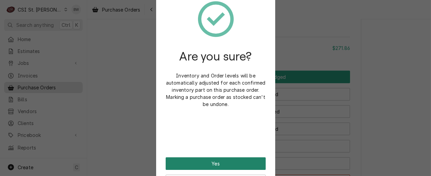
click at [206, 162] on button "Yes" at bounding box center [216, 164] width 100 height 13
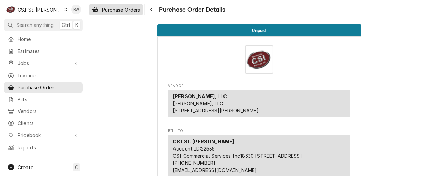
click at [140, 8] on span "Purchase Orders" at bounding box center [121, 9] width 38 height 7
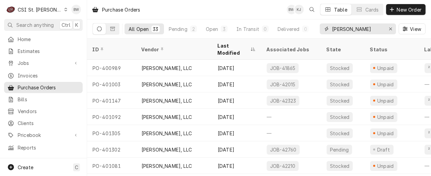
drag, startPoint x: 352, startPoint y: 29, endPoint x: 322, endPoint y: 27, distance: 30.3
click at [322, 27] on div "don stevens" at bounding box center [358, 28] width 76 height 11
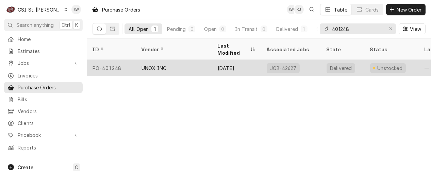
type input "401248"
click at [128, 60] on div "PO-401248" at bounding box center [111, 68] width 49 height 16
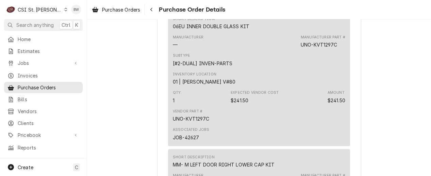
scroll to position [476, 0]
click at [155, 11] on div "Navigate back" at bounding box center [151, 9] width 7 height 7
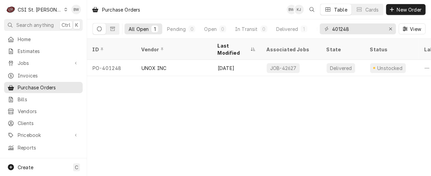
click at [194, 123] on div "Purchase Orders BW KJ Table Cards New Order All Open 1 Pending 0 Open 0 In Tran…" at bounding box center [259, 88] width 344 height 176
drag, startPoint x: 355, startPoint y: 31, endPoint x: 325, endPoint y: 30, distance: 29.6
click at [325, 30] on div "401248" at bounding box center [358, 28] width 76 height 11
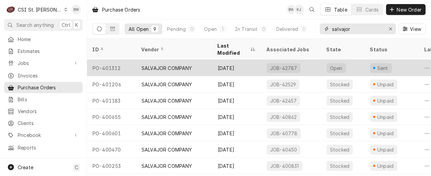
type input "salvajor"
click at [118, 60] on div "PO-401312" at bounding box center [111, 68] width 49 height 16
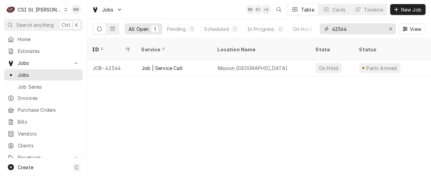
drag, startPoint x: 352, startPoint y: 31, endPoint x: 323, endPoint y: 28, distance: 29.5
click at [323, 28] on div "42564" at bounding box center [358, 28] width 76 height 11
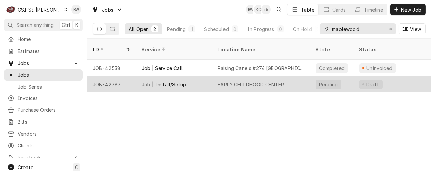
type input "maplewood"
click at [123, 76] on div "JOB-42787" at bounding box center [111, 84] width 49 height 16
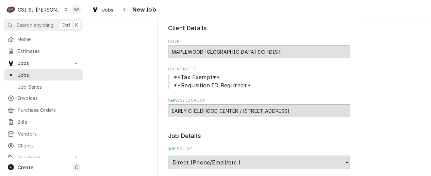
type textarea "x"
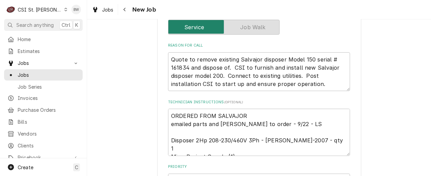
scroll to position [272, 0]
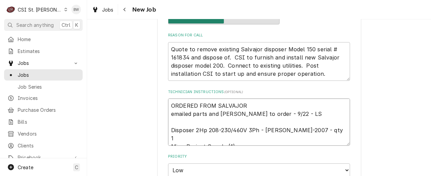
drag, startPoint x: 249, startPoint y: 105, endPoint x: 157, endPoint y: 98, distance: 92.6
click at [157, 98] on div "Use the fields below to edit this job: Client Details Client [GEOGRAPHIC_DATA] …" at bounding box center [259, 126] width 204 height 732
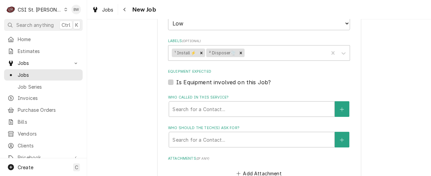
scroll to position [476, 0]
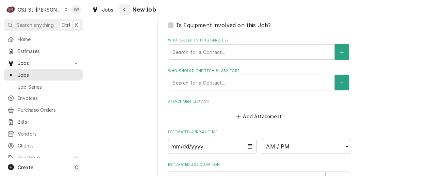
click at [128, 8] on div "Navigate back" at bounding box center [124, 9] width 7 height 7
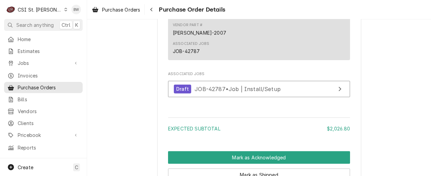
scroll to position [442, 0]
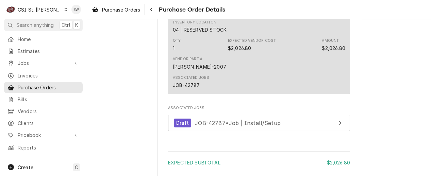
click at [64, 10] on div "Dynamic Content Wrapper" at bounding box center [66, 9] width 4 height 5
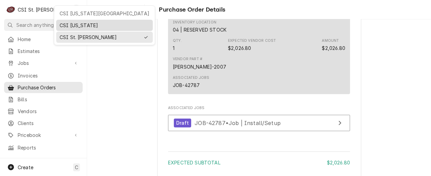
click at [70, 22] on div "CSI [US_STATE]" at bounding box center [105, 25] width 90 height 7
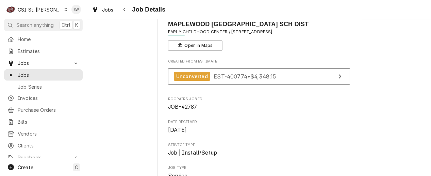
scroll to position [68, 0]
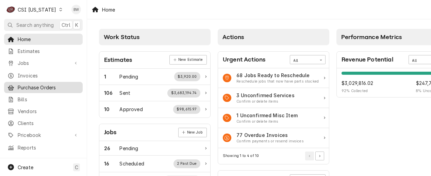
click at [48, 84] on span "Purchase Orders" at bounding box center [49, 87] width 62 height 7
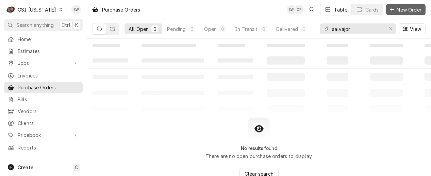
click at [394, 13] on div "Dynamic Content Wrapper" at bounding box center [392, 9] width 7 height 7
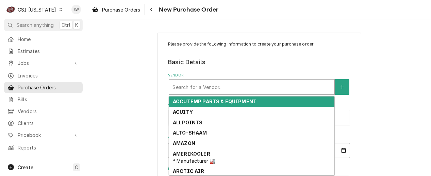
click at [173, 89] on div "Vendor" at bounding box center [252, 87] width 159 height 12
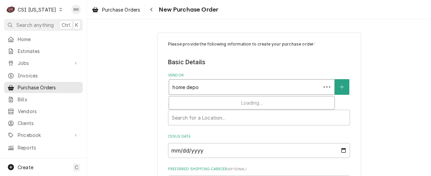
type input "home depot"
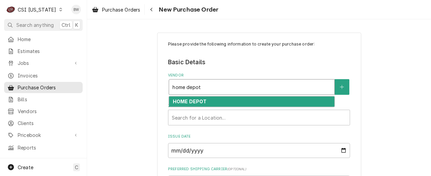
click at [174, 104] on strong "HOME DEPOT" at bounding box center [190, 102] width 34 height 6
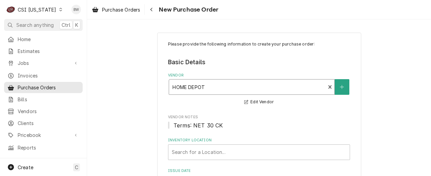
scroll to position [34, 0]
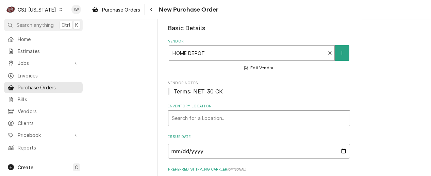
click at [191, 114] on div "Inventory Location" at bounding box center [259, 118] width 175 height 12
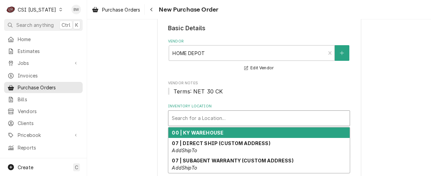
click at [194, 133] on strong "00 | KY WAREHOUSE" at bounding box center [198, 133] width 52 height 6
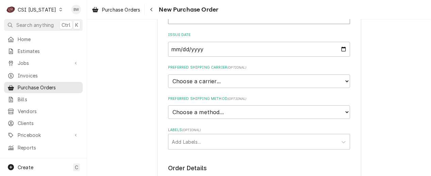
scroll to position [170, 0]
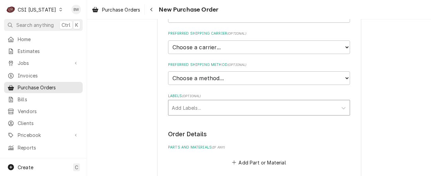
click at [174, 113] on div "Labels" at bounding box center [253, 108] width 162 height 12
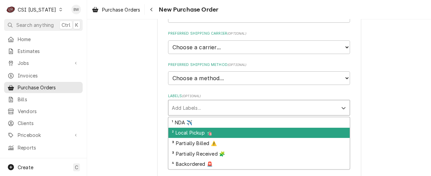
click at [184, 131] on div "² Local Pickup 🛍️" at bounding box center [258, 133] width 181 height 11
type textarea "x"
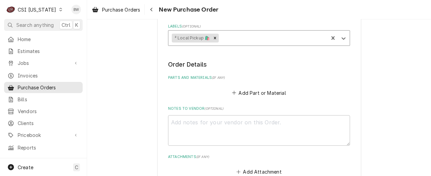
scroll to position [272, 0]
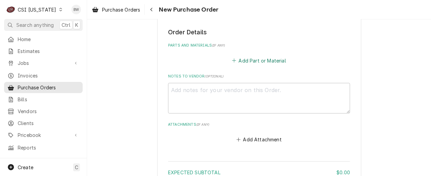
click at [244, 58] on button "Add Part or Material" at bounding box center [259, 61] width 56 height 10
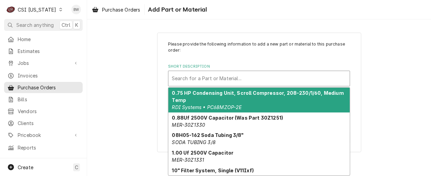
click at [199, 77] on div "Short Description" at bounding box center [259, 78] width 175 height 12
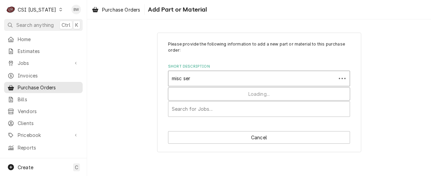
type input "misc serv"
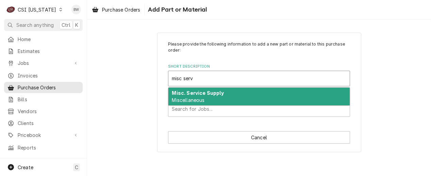
click at [198, 97] on span "Miscellaneous" at bounding box center [188, 100] width 33 height 6
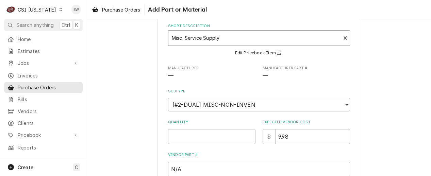
scroll to position [102, 0]
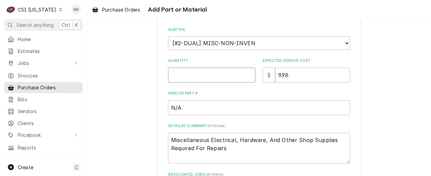
click at [182, 77] on input "Quantity" at bounding box center [211, 75] width 87 height 15
type textarea "x"
type input "1"
type textarea "x"
type input "0"
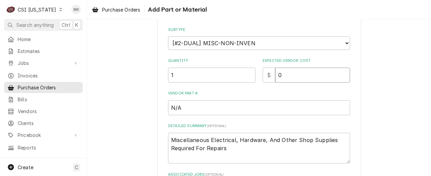
type textarea "x"
type input "00"
click at [240, 150] on textarea "Miscellaneous Electrical, Hardware, And Other Shop Supplies Required For Repairs" at bounding box center [259, 148] width 182 height 31
type textarea "x"
type textarea "Miscellaneous Electrical, Hardware, And Other Shop Supplies Required For Repair…"
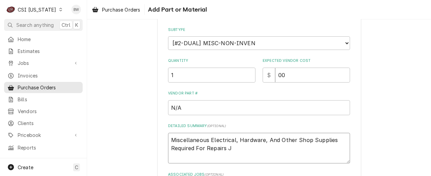
type textarea "x"
type textarea "Miscellaneous Electrical, Hardware, And Other Shop Supplies Required For Repair…"
type textarea "x"
type textarea "Miscellaneous Electrical, Hardware, And Other Shop Supplies Required For Repair…"
type textarea "x"
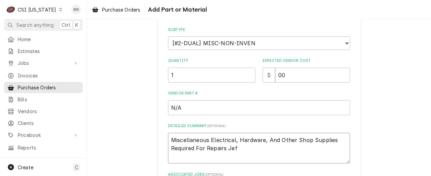
type textarea "Miscellaneous Electrical, Hardware, And Other Shop Supplies Required For Repair…"
type textarea "x"
type textarea "Miscellaneous Electrical, Hardware, And Other Shop Supplies Required For Repair…"
type textarea "x"
type textarea "Miscellaneous Electrical, Hardware, And Other Shop Supplies Required For Repair…"
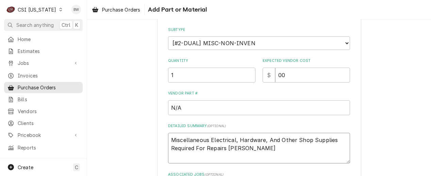
type textarea "x"
type textarea "Miscellaneous Electrical, Hardware, And Other Shop Supplies Required For Repair…"
type textarea "x"
type textarea "Miscellaneous Electrical, Hardware, And Other Shop Supplies Required For Repair…"
type textarea "x"
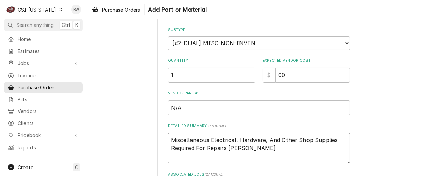
type textarea "Miscellaneous Electrical, Hardware, And Other Shop Supplies Required For Repair…"
type textarea "x"
type textarea "Miscellaneous Electrical, Hardware, And Other Shop Supplies Required For Repair…"
type textarea "x"
type textarea "Miscellaneous Electrical, Hardware, And Other Shop Supplies Required For Repair…"
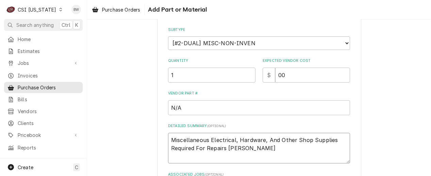
type textarea "x"
type textarea "Miscellaneous Electrical, Hardware, And Other Shop Supplies Required For Repair…"
type textarea "x"
type textarea "Miscellaneous Electrical, Hardware, And Other Shop Supplies Required For Repair…"
type textarea "x"
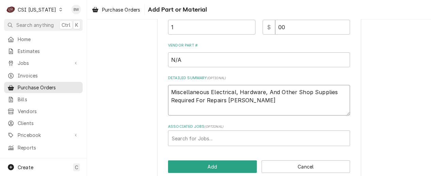
scroll to position [161, 0]
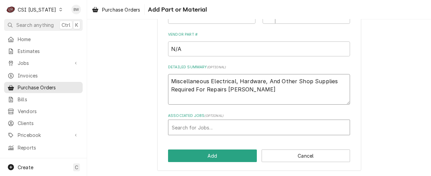
type textarea "Miscellaneous Electrical, Hardware, And Other Shop Supplies Required For Repair…"
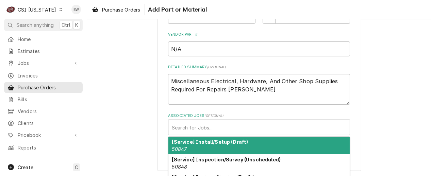
click at [192, 126] on div "Associated Jobs" at bounding box center [259, 127] width 175 height 12
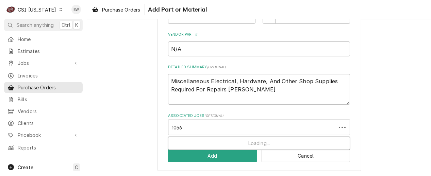
type input "10564"
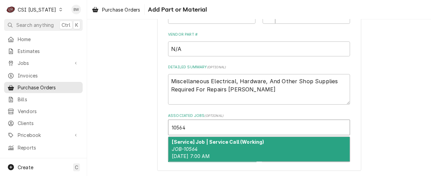
click at [190, 140] on strong "[Service] Job | Service Call (Working)" at bounding box center [218, 142] width 92 height 6
type textarea "x"
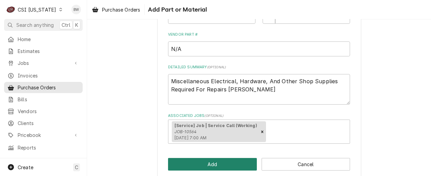
click at [211, 161] on button "Add" at bounding box center [212, 164] width 89 height 13
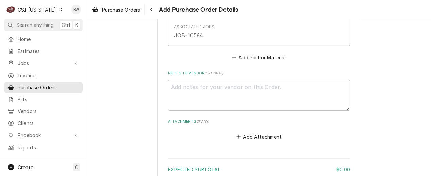
scroll to position [502, 0]
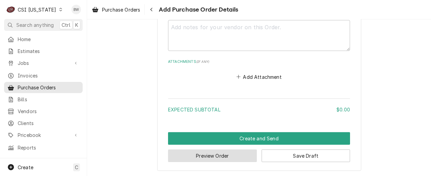
click at [200, 153] on button "Preview Order" at bounding box center [212, 156] width 89 height 13
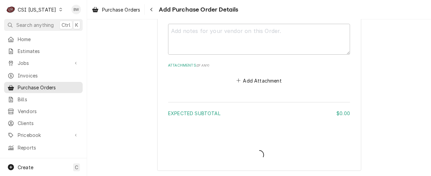
type textarea "x"
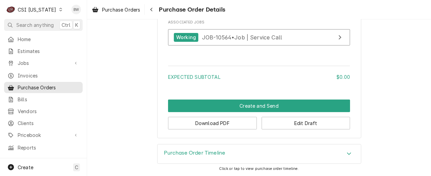
scroll to position [551, 0]
click at [150, 6] on div "Navigate back" at bounding box center [151, 9] width 7 height 7
